Goal: Communication & Community: Answer question/provide support

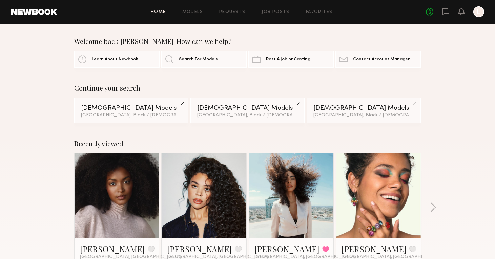
click at [466, 11] on div "No fees up to $5,000 L" at bounding box center [455, 11] width 58 height 11
click at [460, 11] on icon at bounding box center [461, 11] width 5 height 5
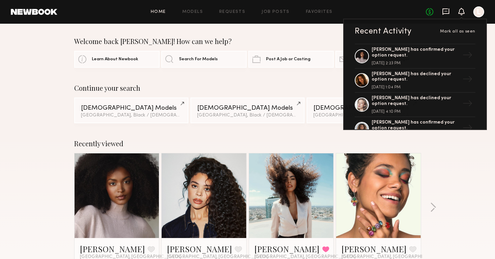
click at [446, 9] on icon at bounding box center [446, 11] width 7 height 6
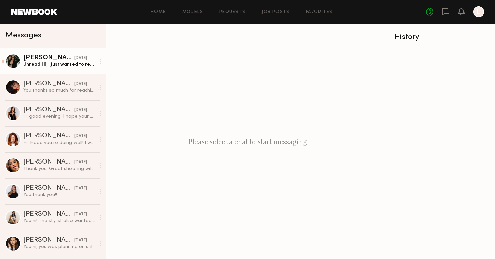
click at [51, 63] on div "Unread: Hi, I just wanted to reach out about the shoot we had planned for the 1…" at bounding box center [59, 64] width 72 height 6
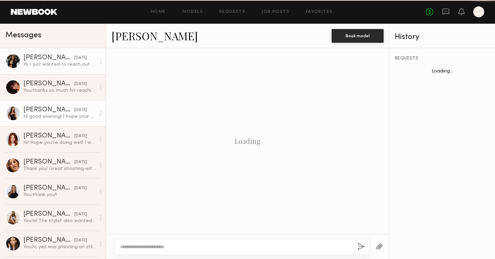
scroll to position [187, 0]
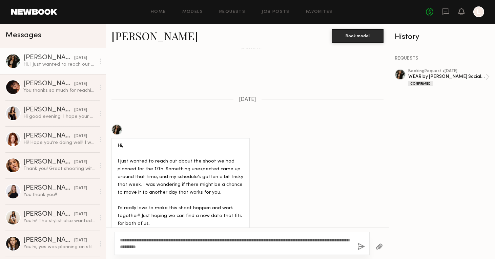
type textarea "**********"
click at [359, 249] on button "button" at bounding box center [360, 247] width 7 height 8
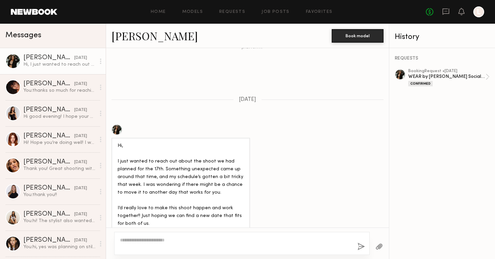
scroll to position [324, 0]
